Goal: Information Seeking & Learning: Learn about a topic

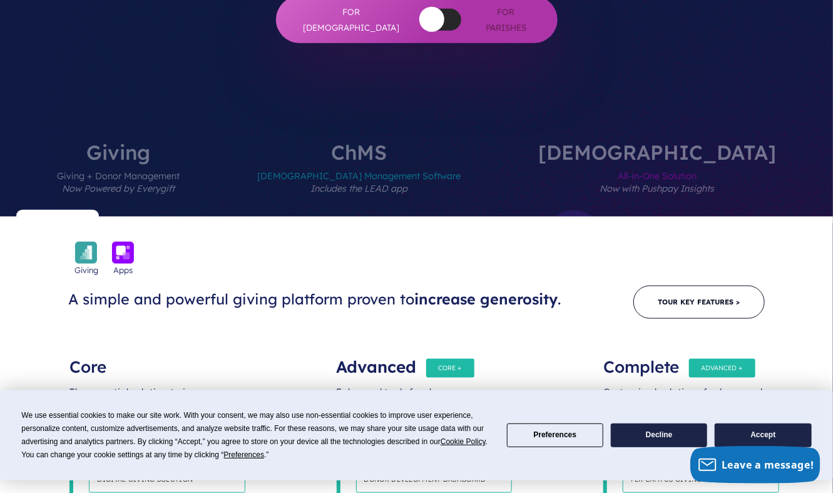
scroll to position [313, 0]
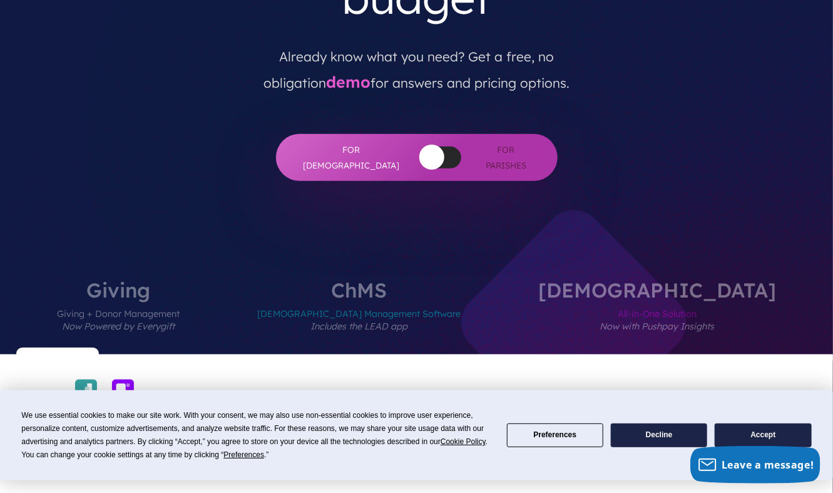
click at [428, 280] on label "[DEMOGRAPHIC_DATA] Management Software Includes the LEAD app" at bounding box center [359, 317] width 279 height 74
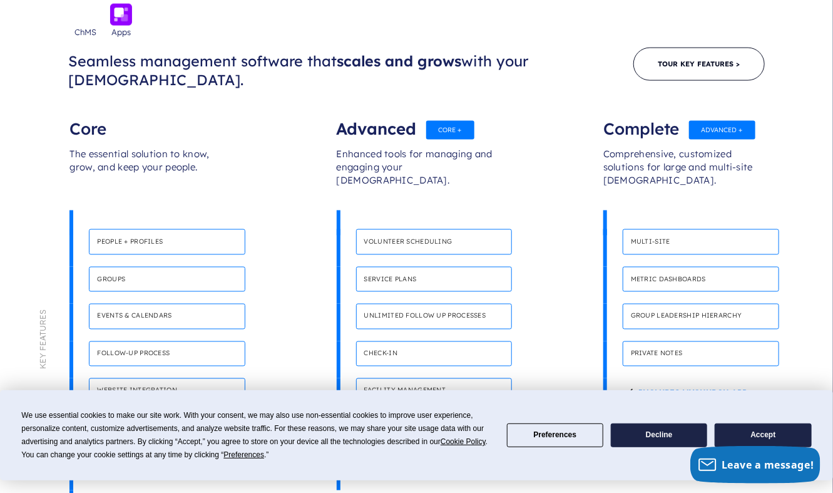
scroll to position [814, 0]
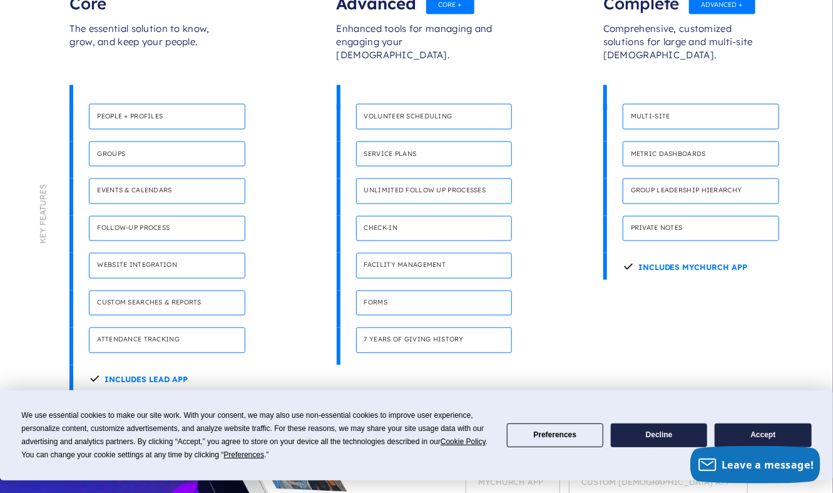
click at [653, 443] on button "Decline" at bounding box center [659, 435] width 96 height 24
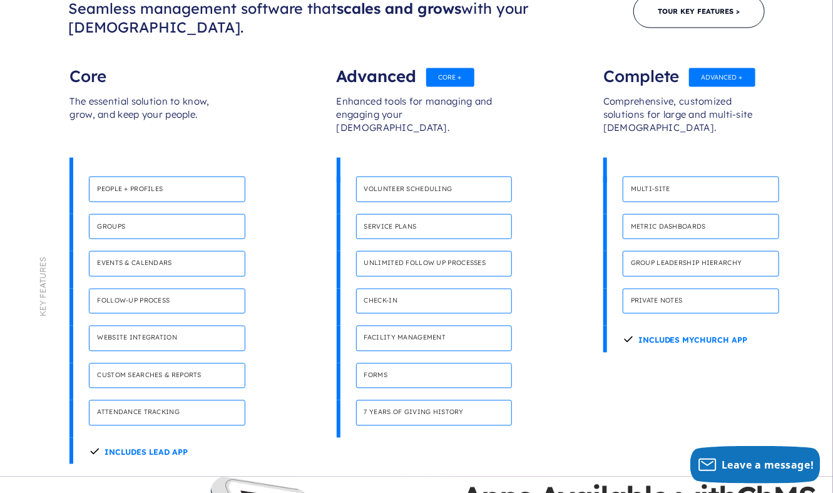
scroll to position [751, 0]
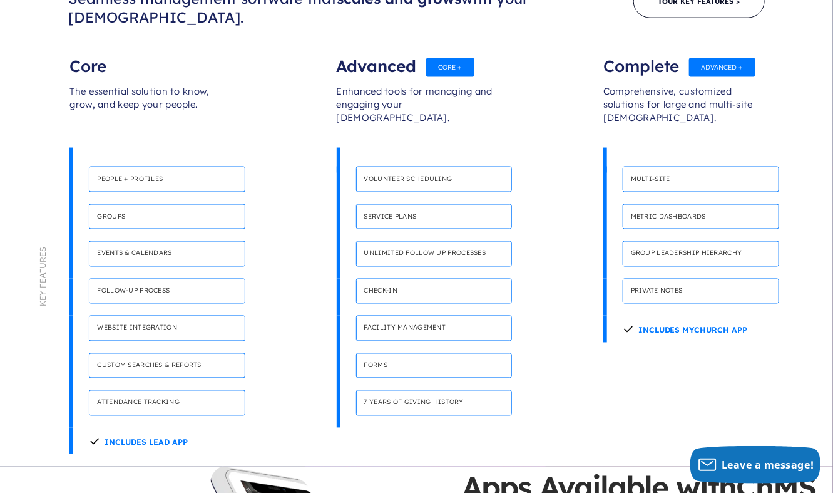
click at [141, 167] on h4 "People + Profiles" at bounding box center [167, 180] width 157 height 26
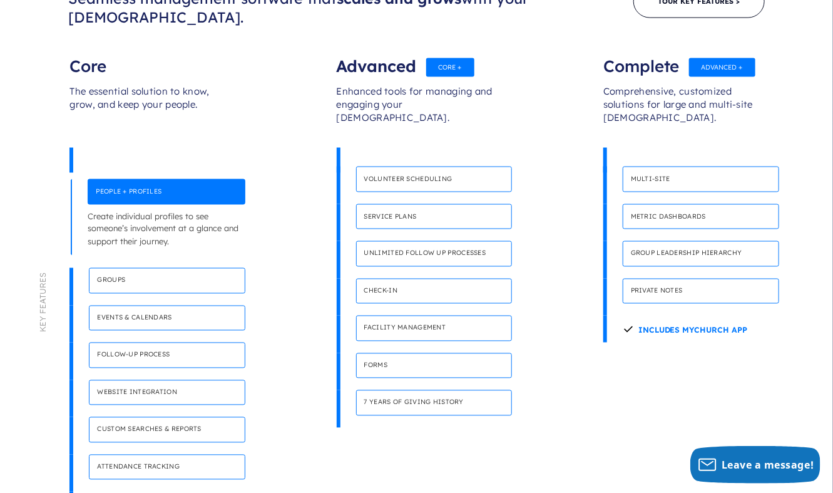
click at [131, 268] on h4 "Groups" at bounding box center [167, 281] width 157 height 26
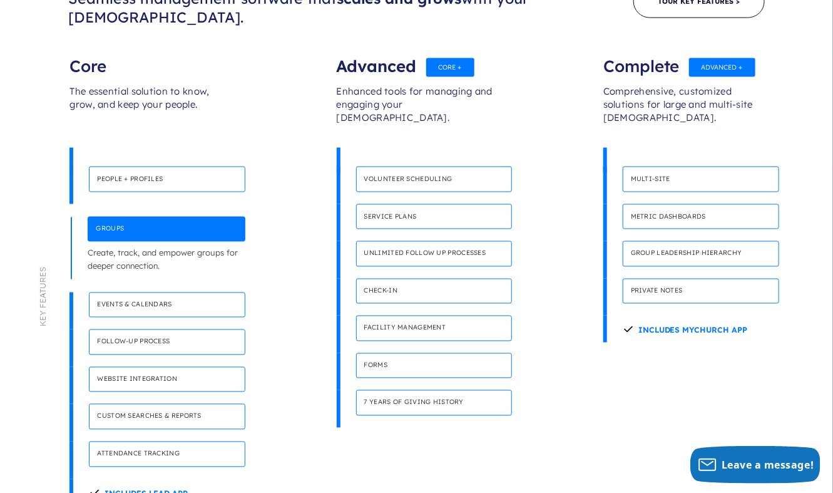
click at [162, 292] on h4 "Events & calendars" at bounding box center [167, 305] width 157 height 26
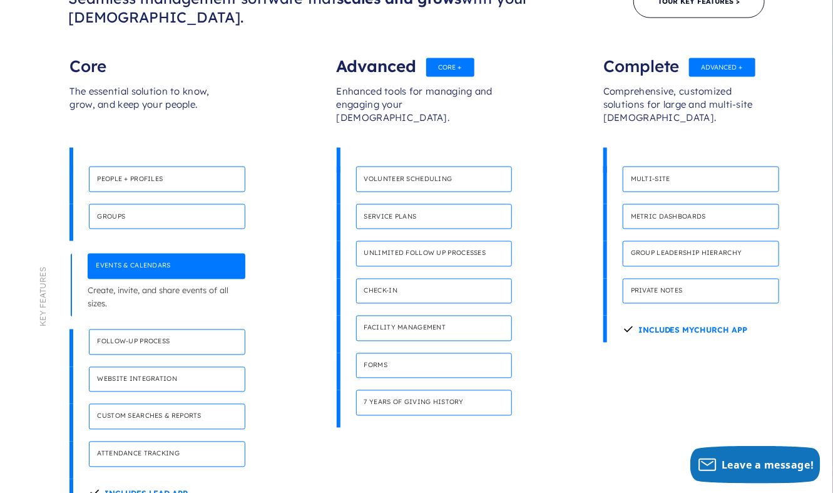
click at [416, 204] on h4 "Service plans" at bounding box center [434, 217] width 157 height 26
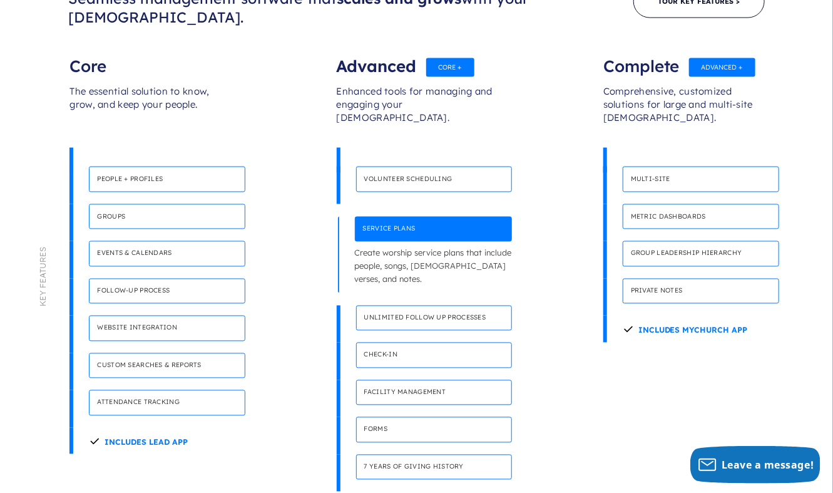
click at [407, 342] on h4 "Check-in" at bounding box center [434, 355] width 157 height 26
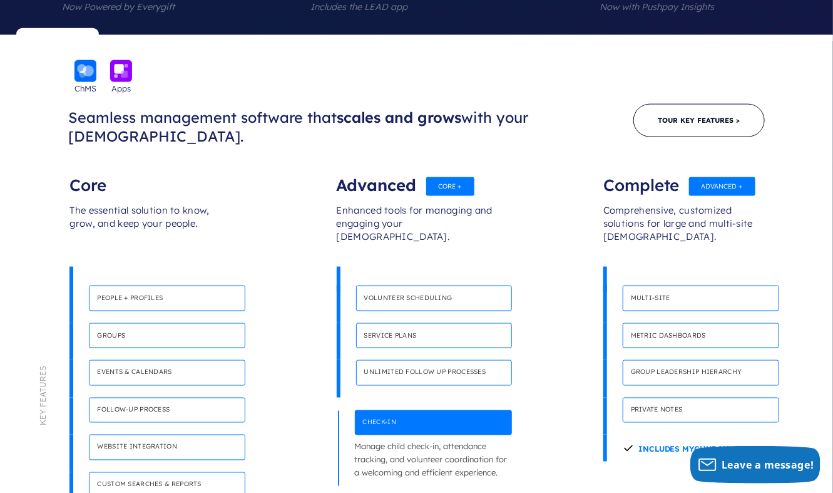
scroll to position [626, 0]
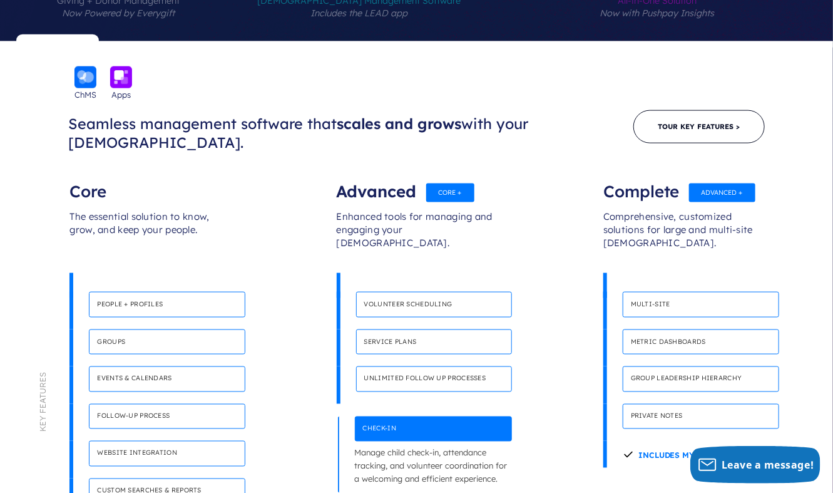
click at [675, 366] on h4 "Group leadership hierarchy" at bounding box center [701, 379] width 157 height 26
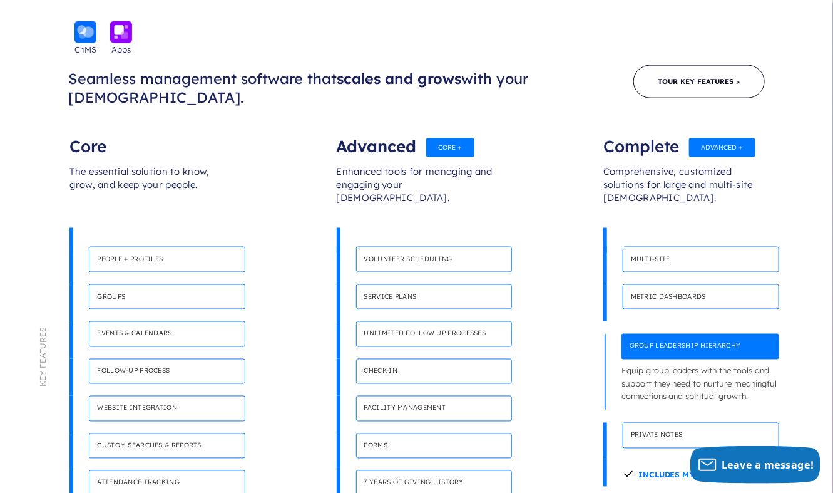
scroll to position [689, 0]
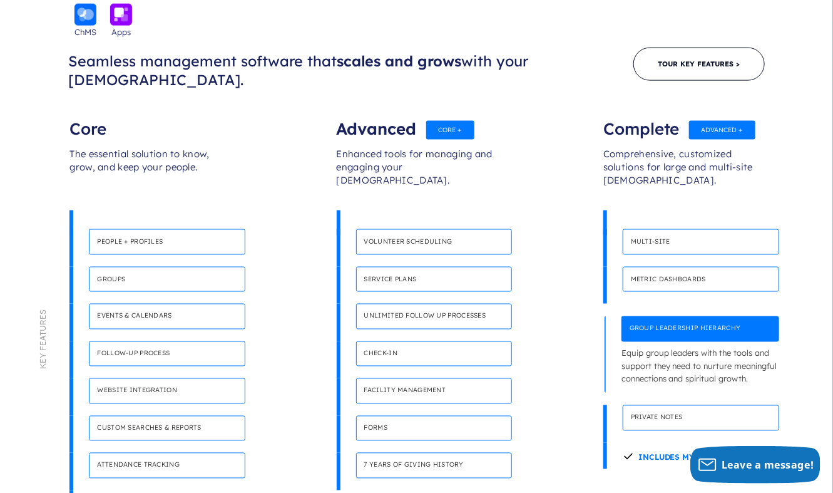
click at [680, 405] on h4 "Private notes" at bounding box center [701, 418] width 157 height 26
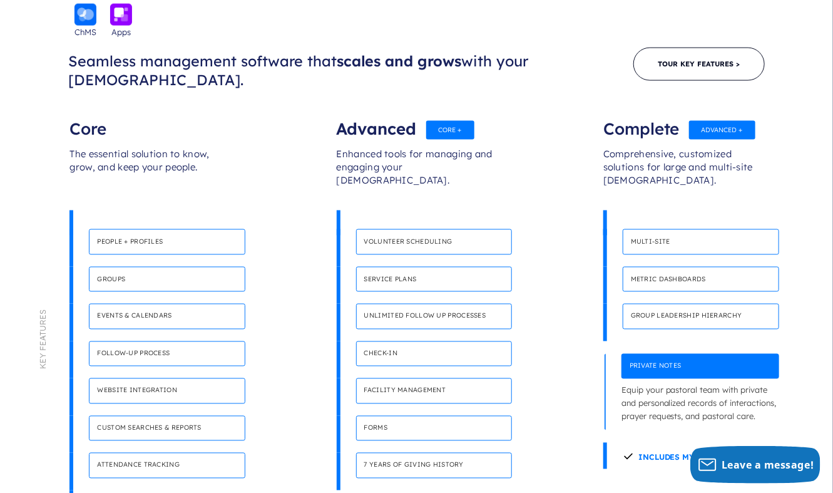
click at [675, 304] on h4 "Group leadership hierarchy" at bounding box center [701, 317] width 157 height 26
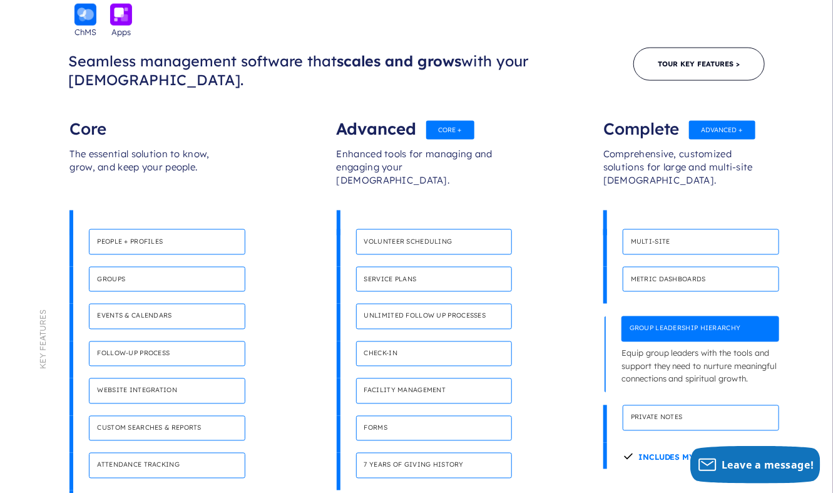
click at [667, 405] on h4 "Private notes" at bounding box center [701, 418] width 157 height 26
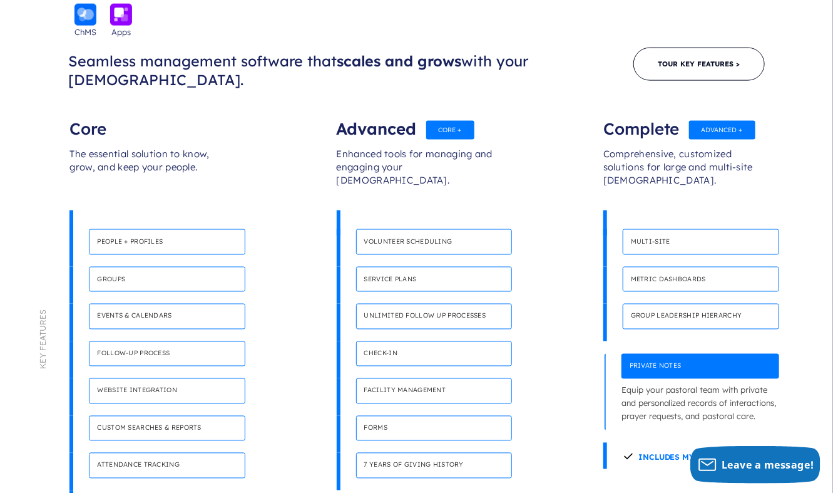
click at [138, 378] on h4 "Website integration" at bounding box center [167, 391] width 157 height 26
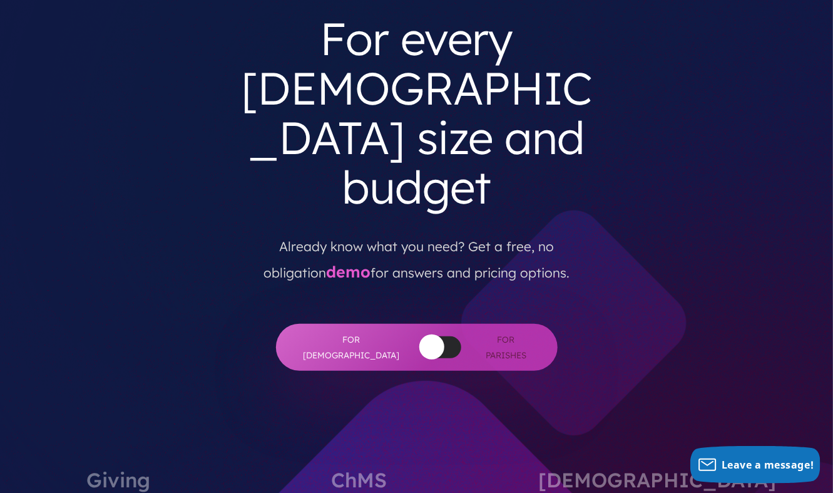
scroll to position [0, 0]
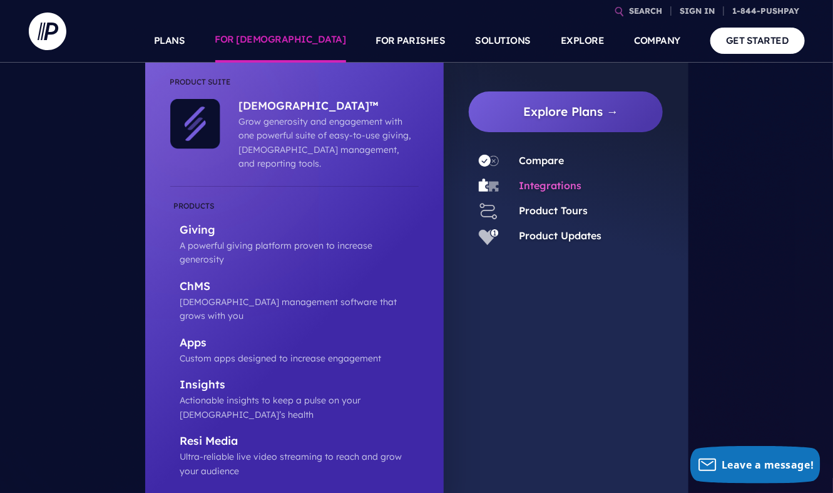
click at [557, 185] on link "Integrations" at bounding box center [550, 185] width 63 height 13
